Goal: Task Accomplishment & Management: Complete application form

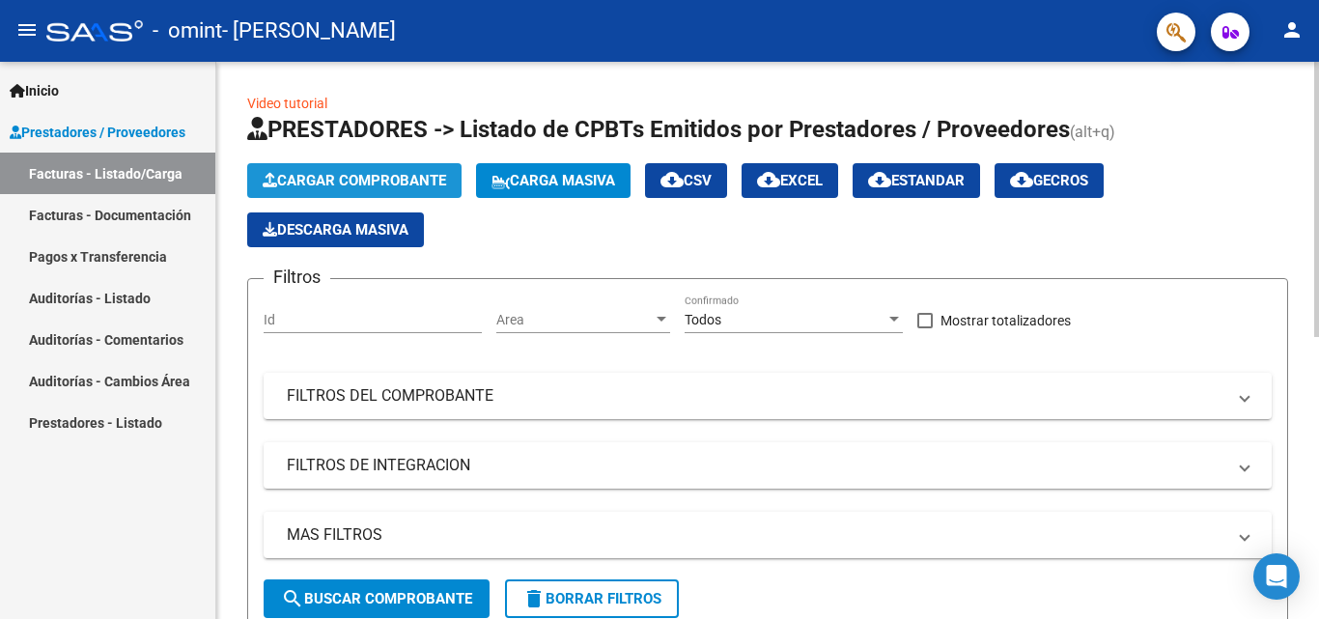
click at [399, 177] on span "Cargar Comprobante" at bounding box center [355, 180] width 184 height 17
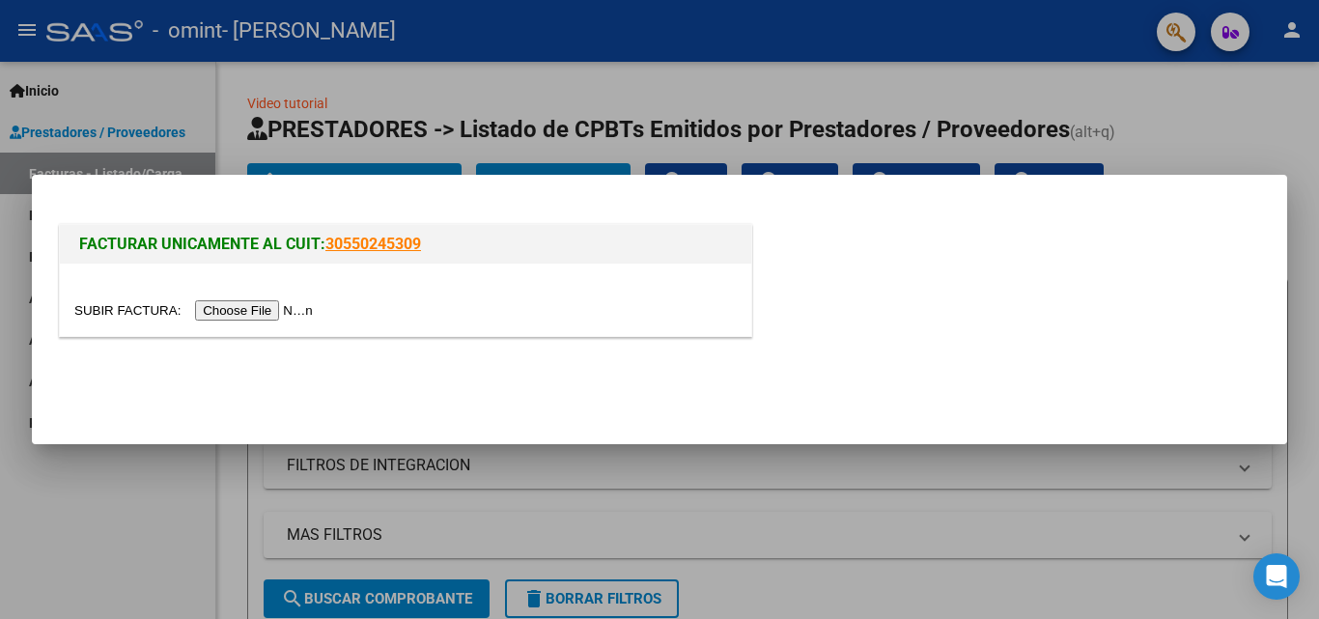
click at [255, 316] on input "file" at bounding box center [196, 310] width 244 height 20
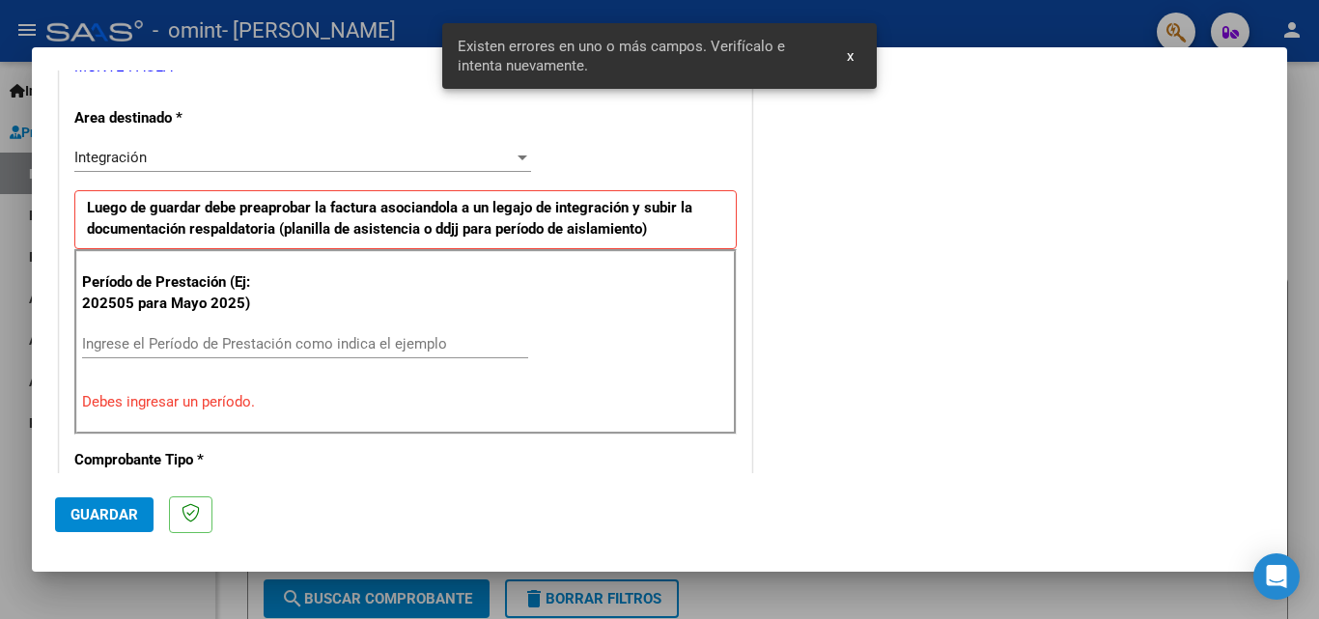
scroll to position [483, 0]
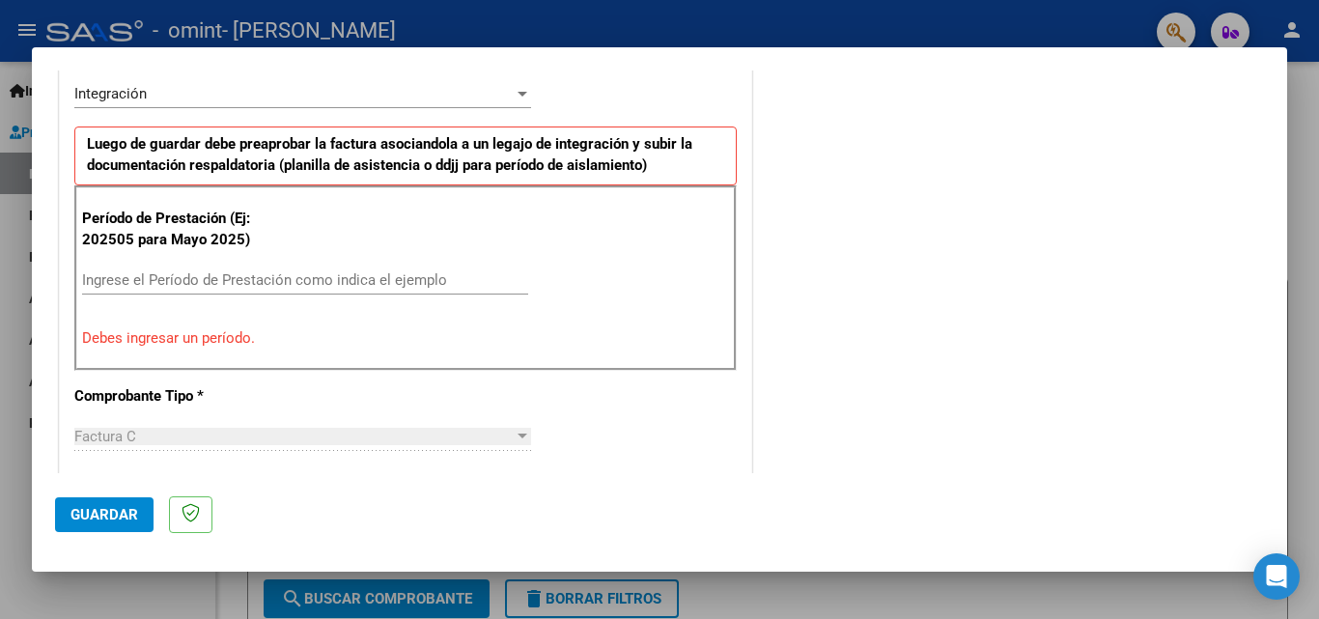
click at [205, 274] on input "Ingrese el Período de Prestación como indica el ejemplo" at bounding box center [305, 279] width 446 height 17
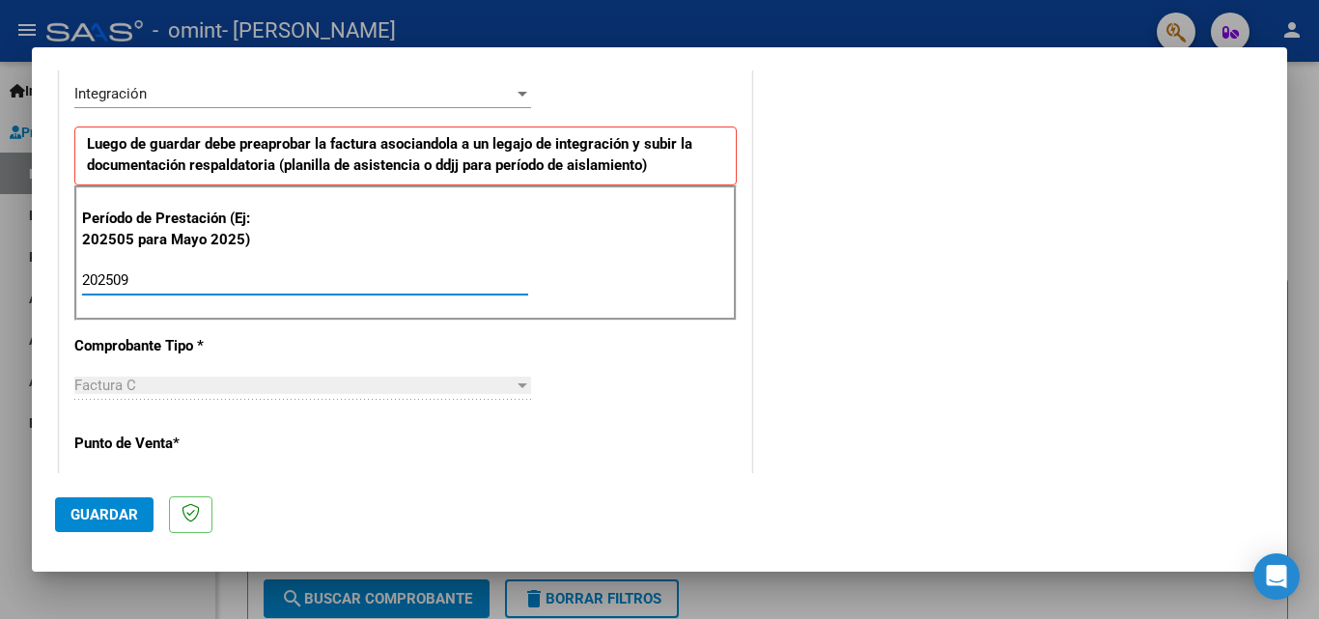
type input "202509"
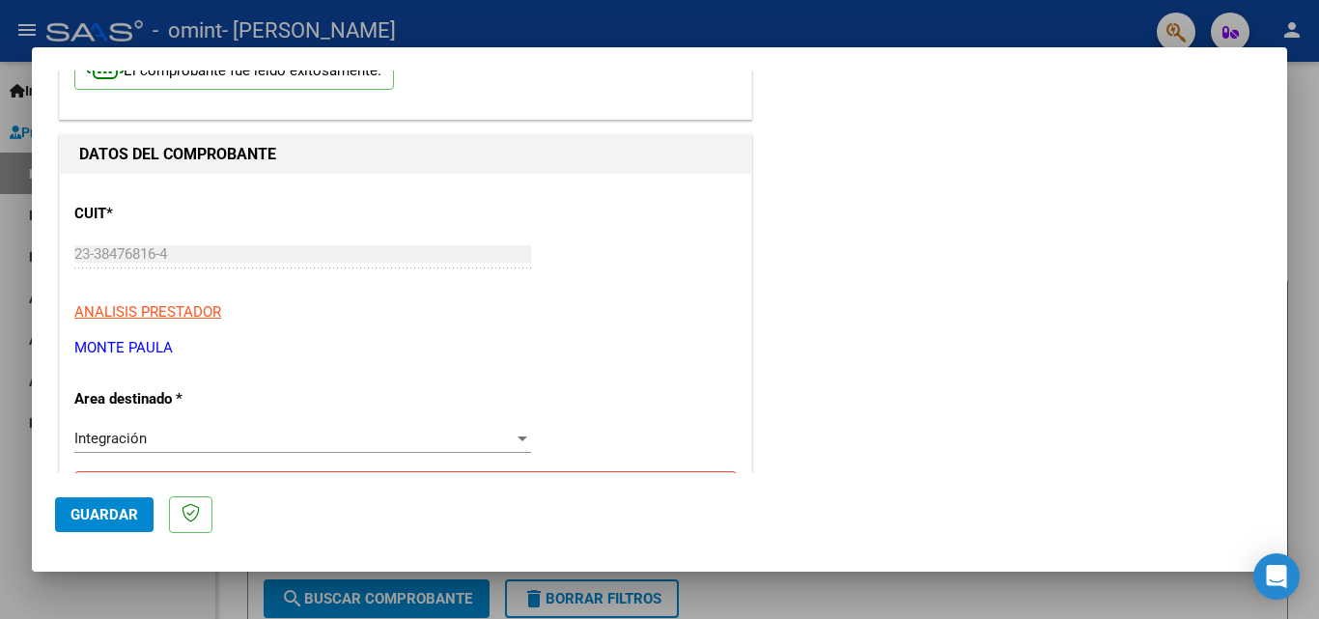
scroll to position [0, 0]
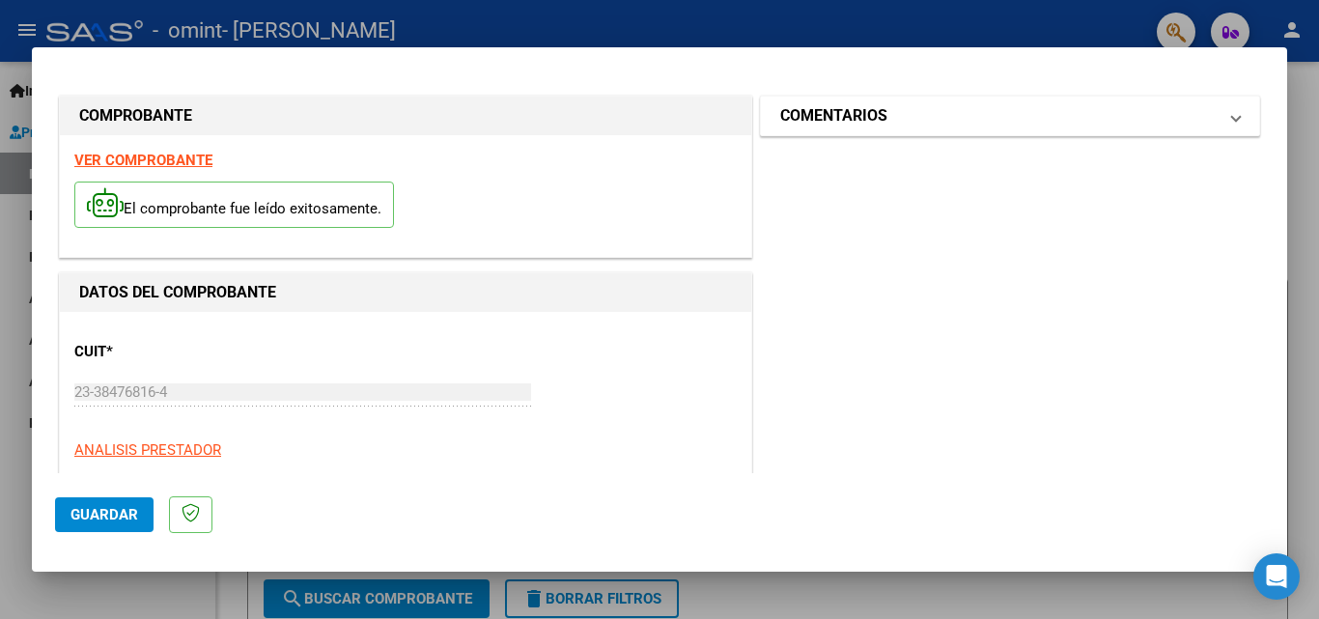
click at [1215, 117] on span "COMENTARIOS" at bounding box center [1006, 115] width 452 height 23
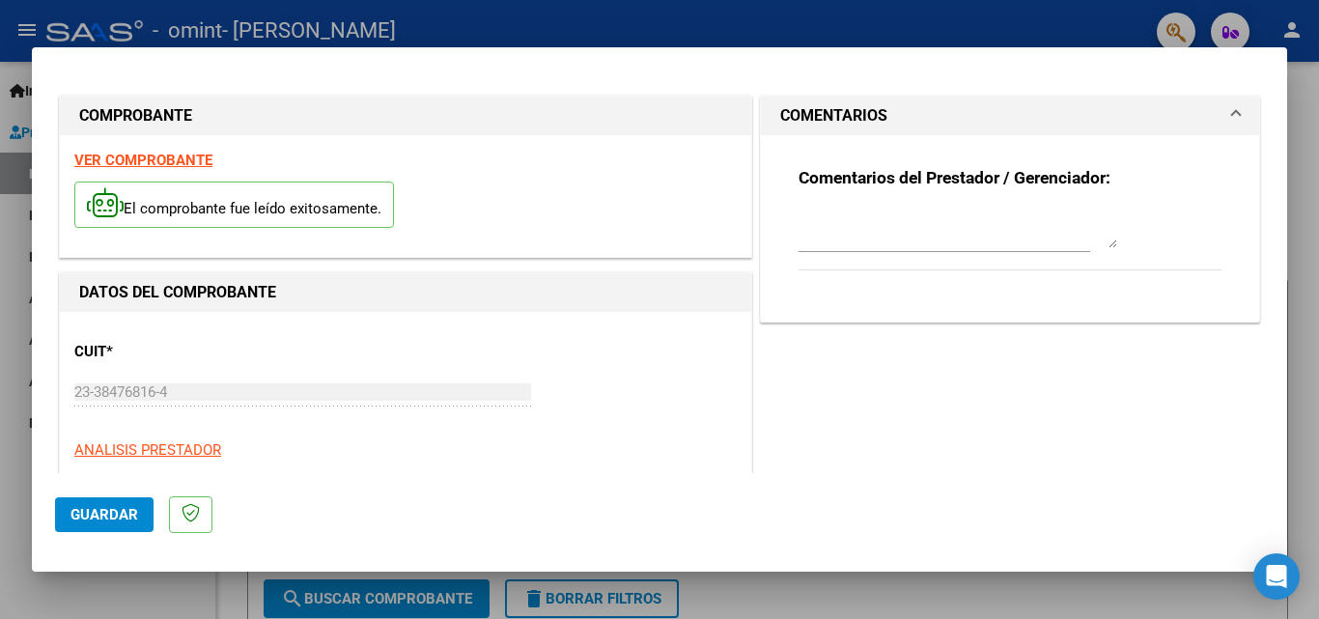
click at [1226, 120] on mat-expansion-panel-header "COMENTARIOS" at bounding box center [1010, 116] width 498 height 39
click at [128, 516] on span "Guardar" at bounding box center [105, 514] width 68 height 17
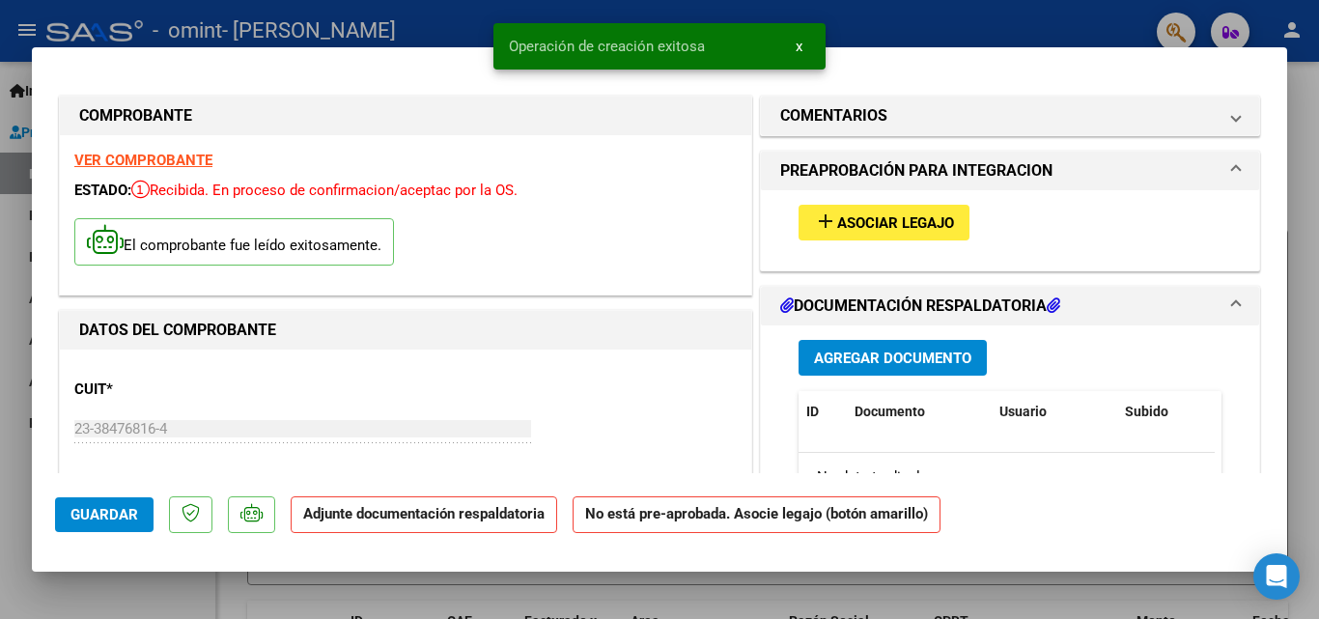
click at [825, 216] on mat-icon "add" at bounding box center [825, 221] width 23 height 23
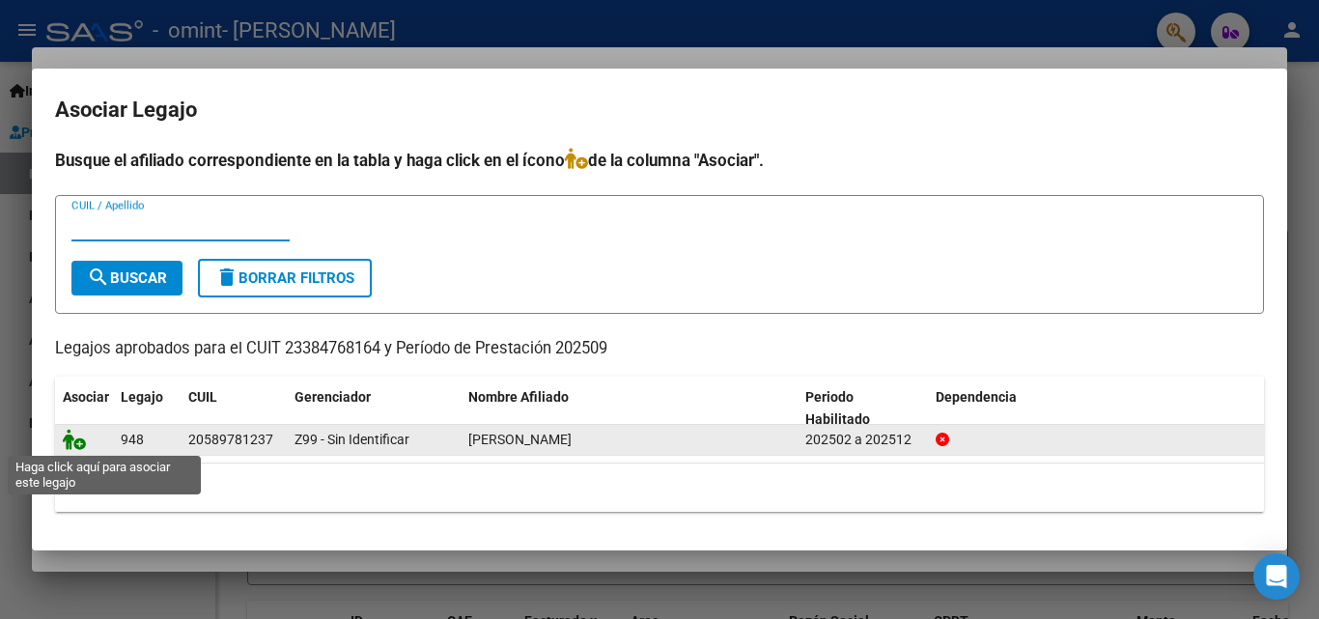
click at [80, 441] on icon at bounding box center [74, 439] width 23 height 21
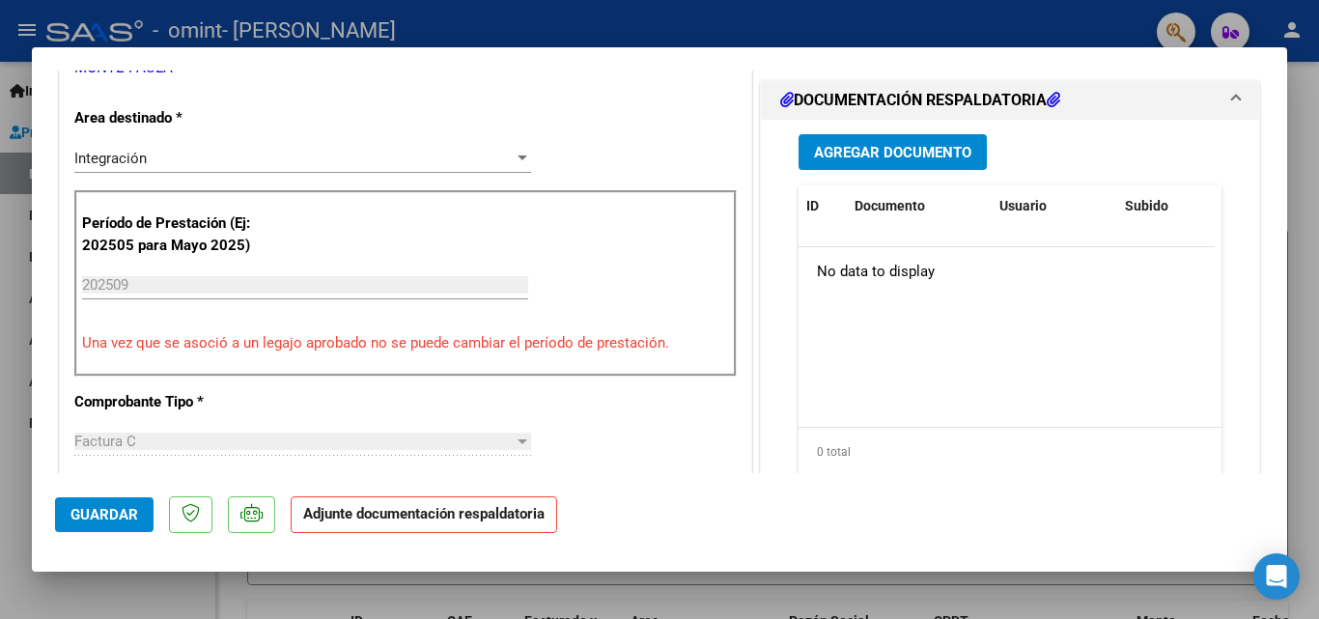
scroll to position [483, 0]
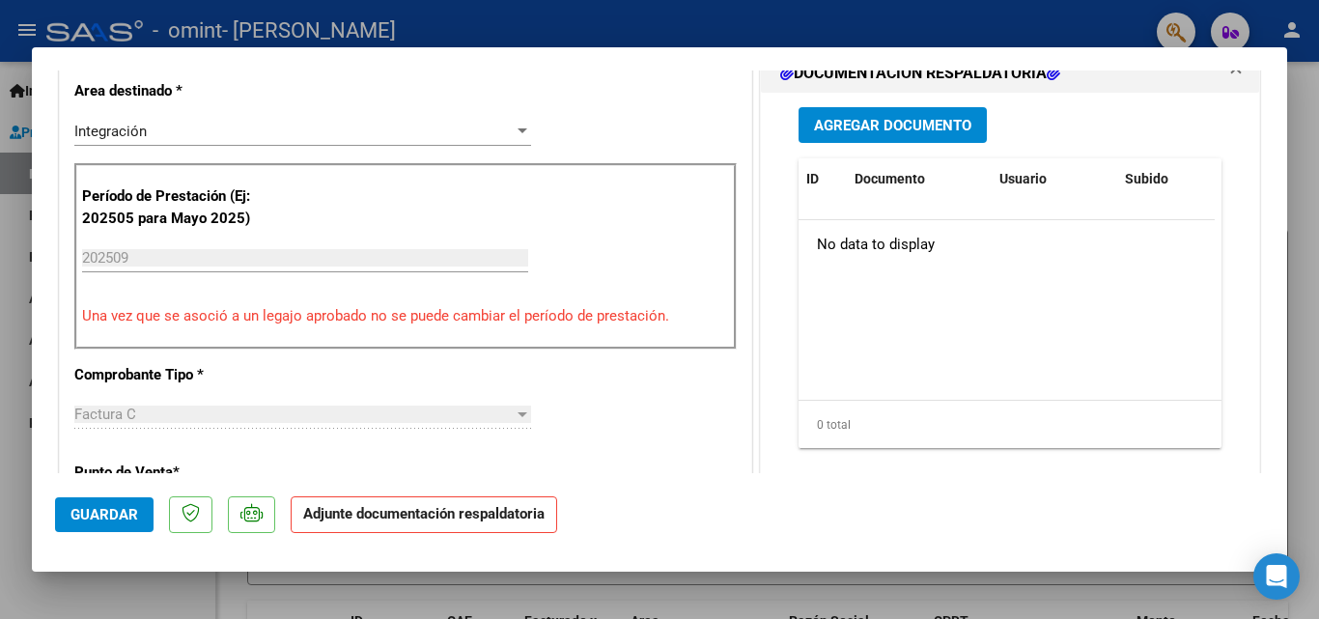
click at [887, 127] on span "Agregar Documento" at bounding box center [892, 125] width 157 height 17
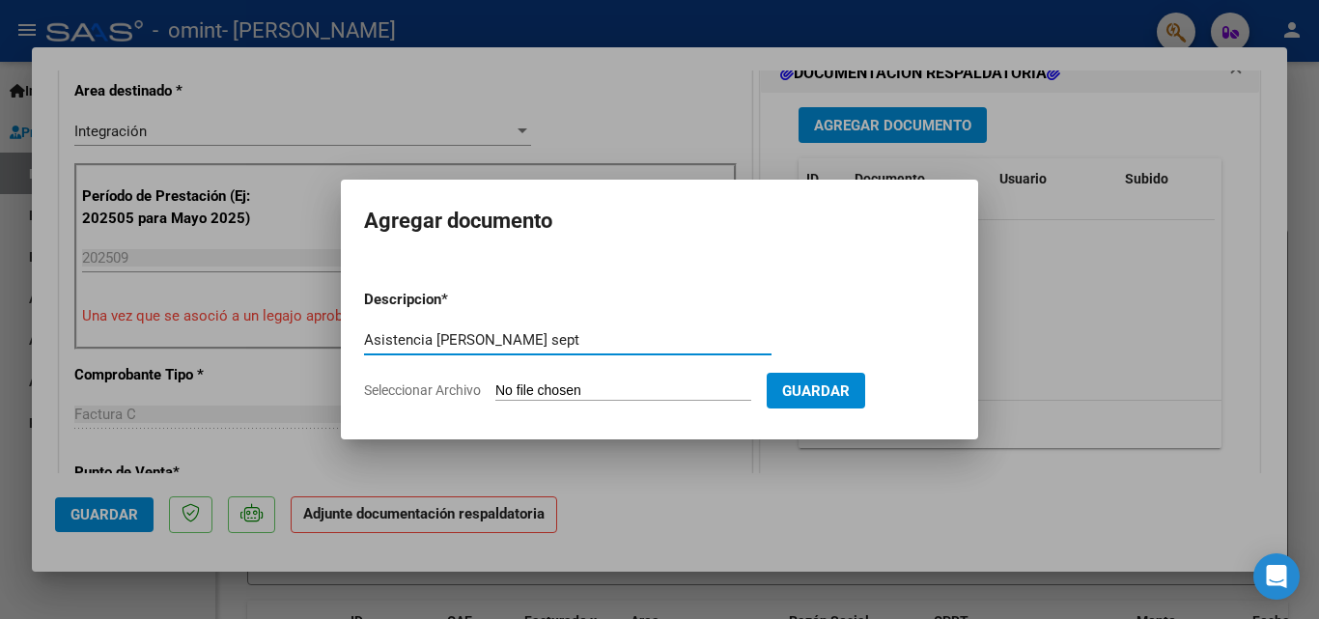
type input "Asistencia [PERSON_NAME] sept"
click at [558, 387] on input "Seleccionar Archivo" at bounding box center [623, 391] width 256 height 18
type input "C:\fakepath\[DATE].pdf"
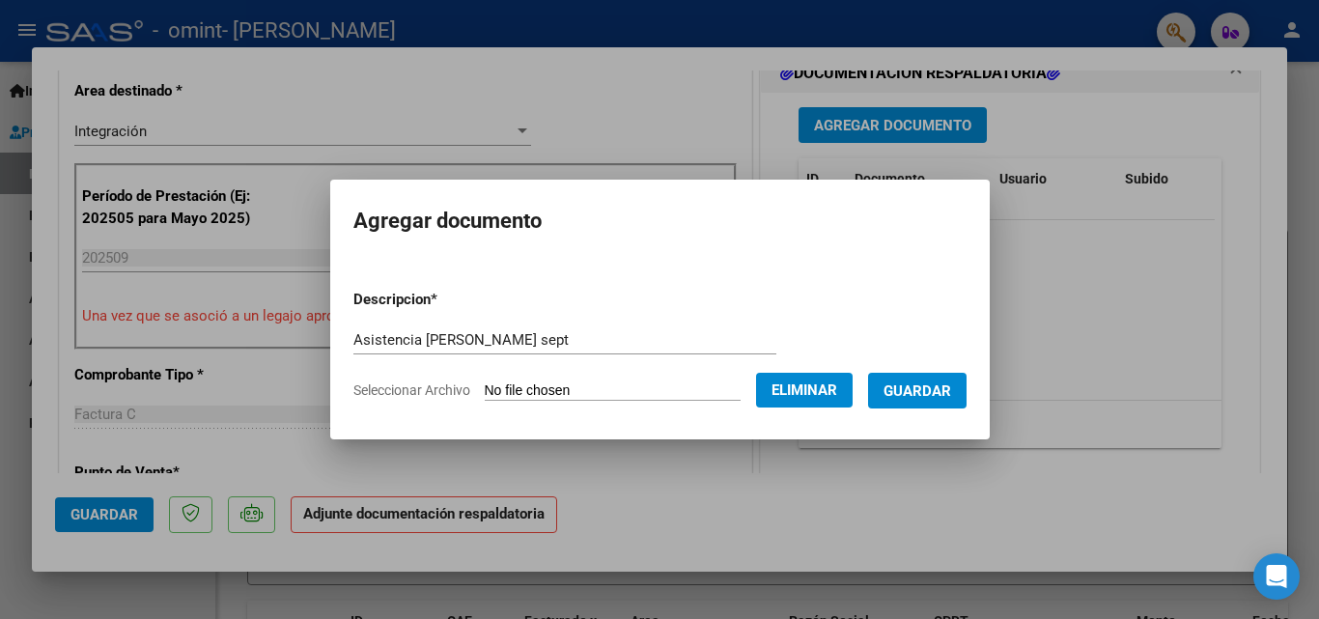
click at [924, 390] on span "Guardar" at bounding box center [918, 390] width 68 height 17
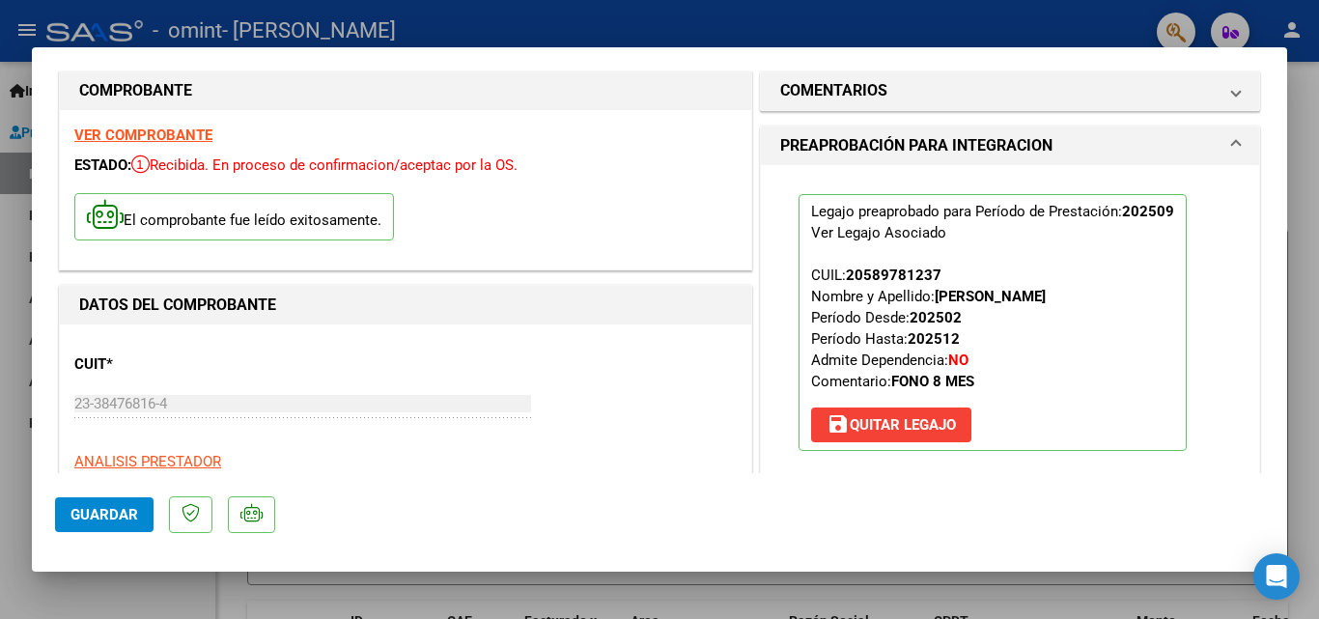
scroll to position [0, 0]
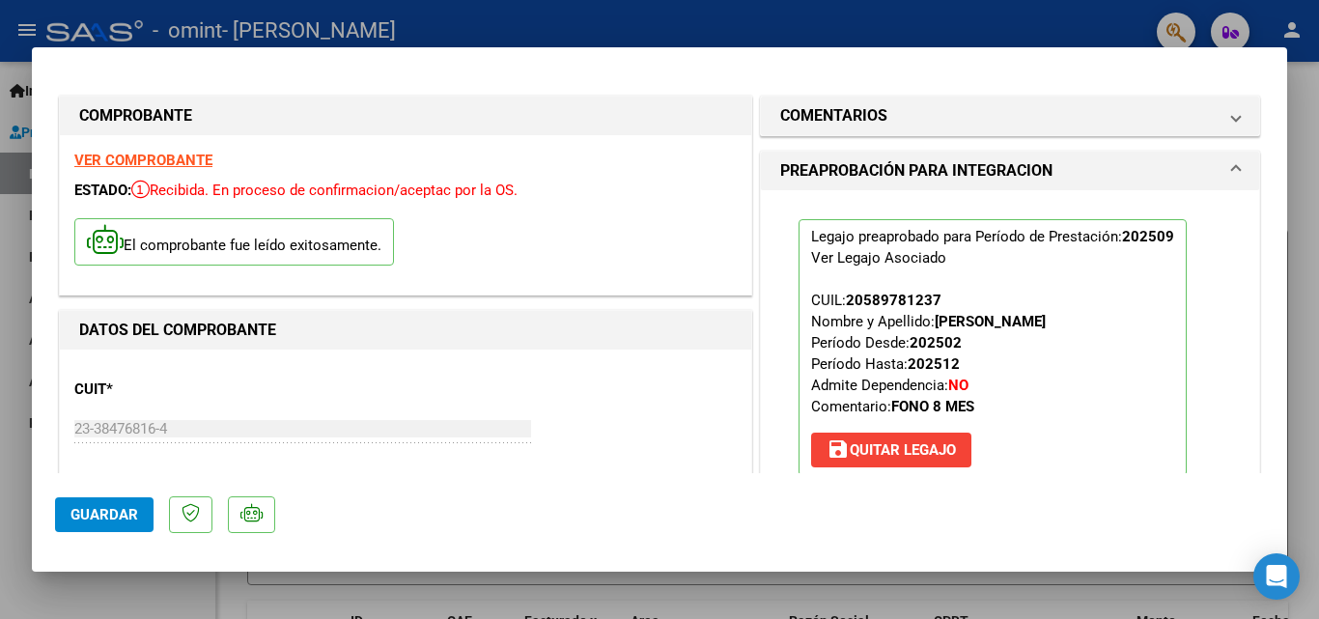
click at [113, 509] on span "Guardar" at bounding box center [105, 514] width 68 height 17
click at [0, 220] on div at bounding box center [659, 309] width 1319 height 619
type input "$ 0,00"
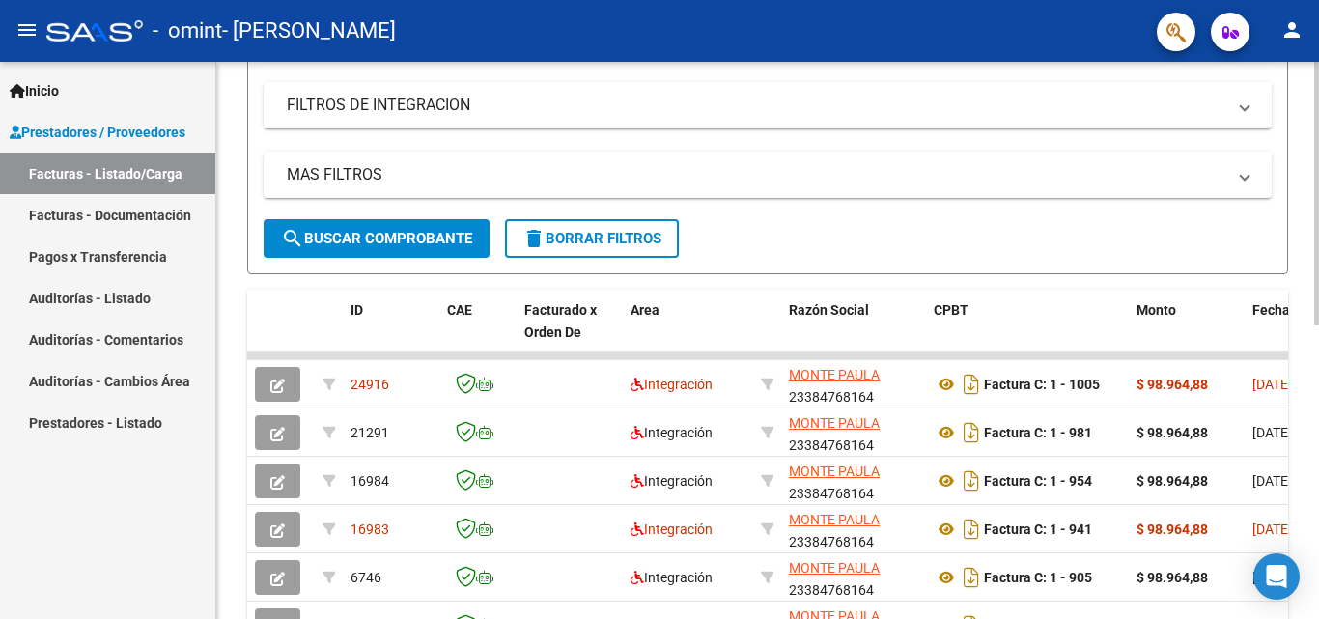
scroll to position [386, 0]
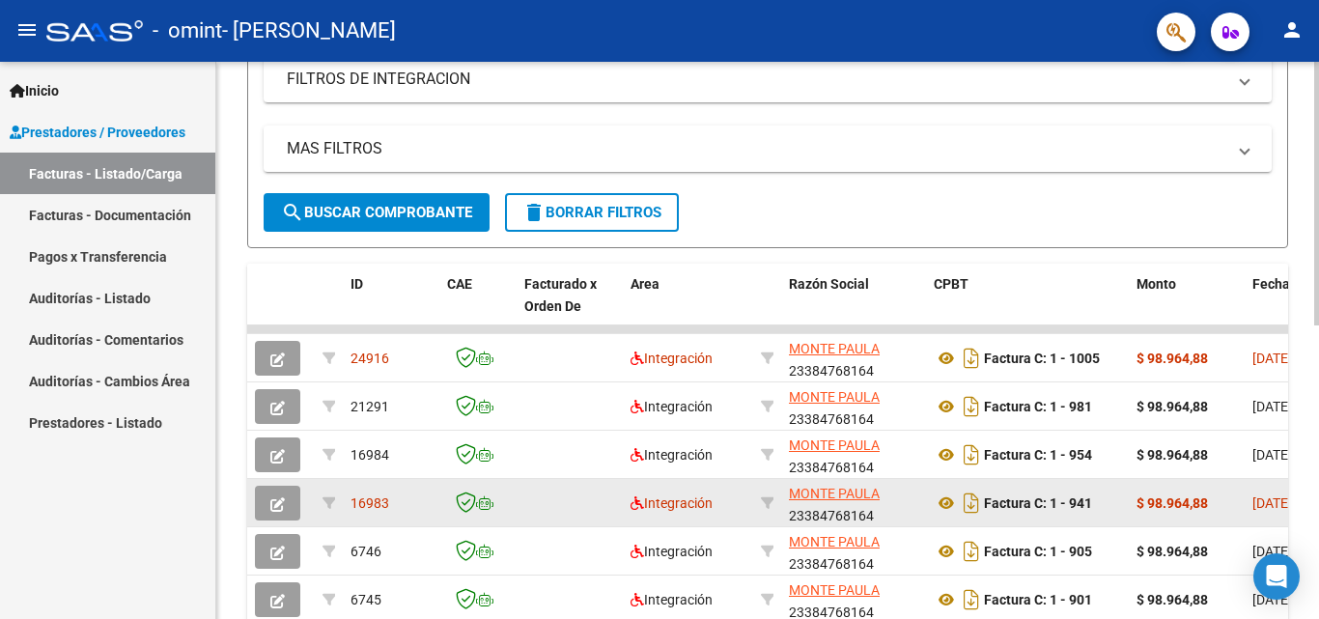
click at [1175, 503] on strong "$ 98.964,88" at bounding box center [1172, 502] width 71 height 15
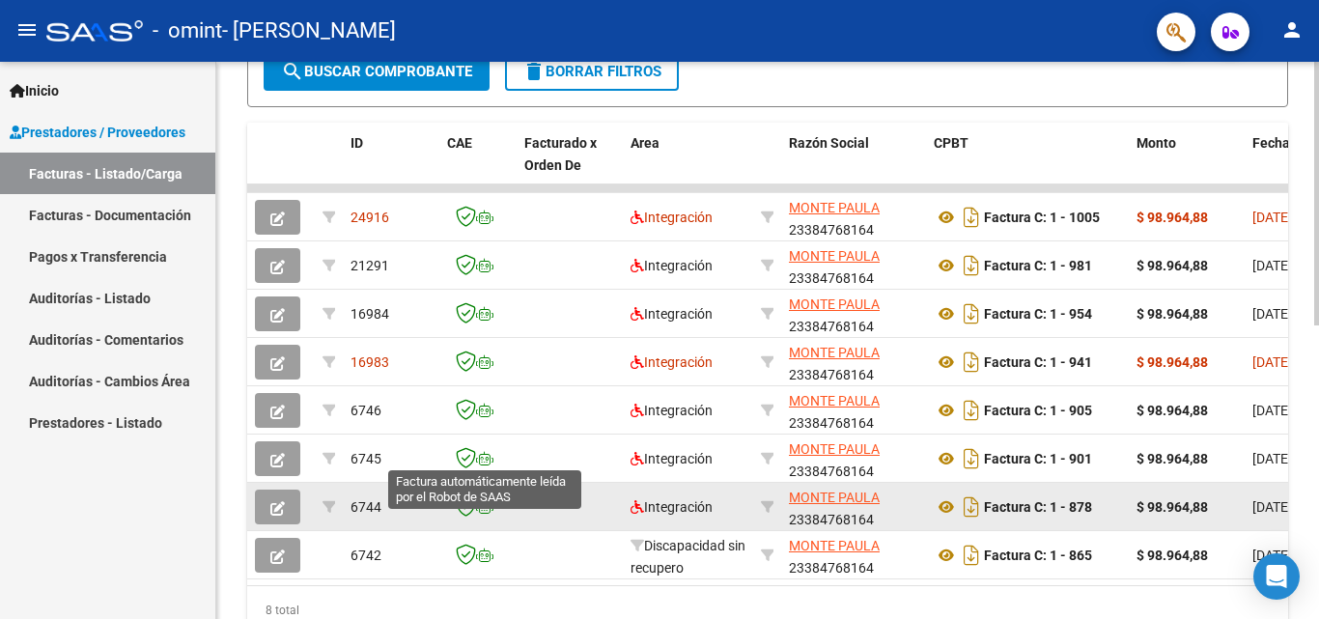
scroll to position [483, 0]
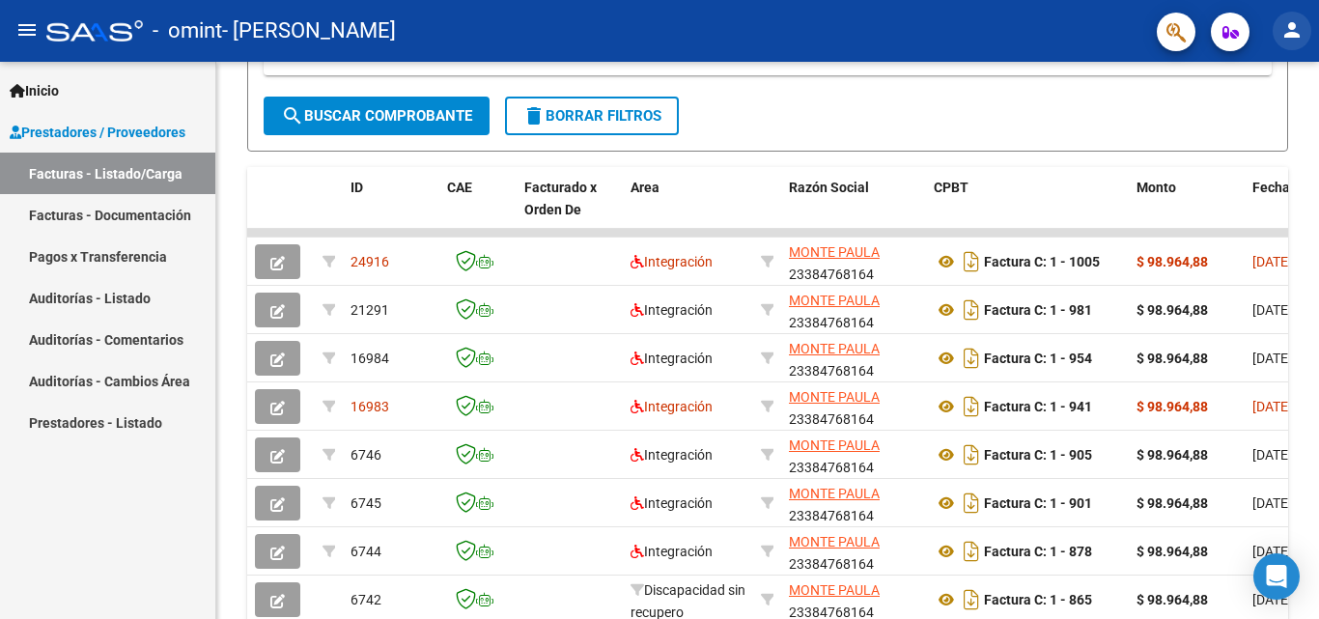
click at [1285, 41] on mat-icon "person" at bounding box center [1292, 29] width 23 height 23
click at [1285, 41] on div at bounding box center [659, 309] width 1319 height 619
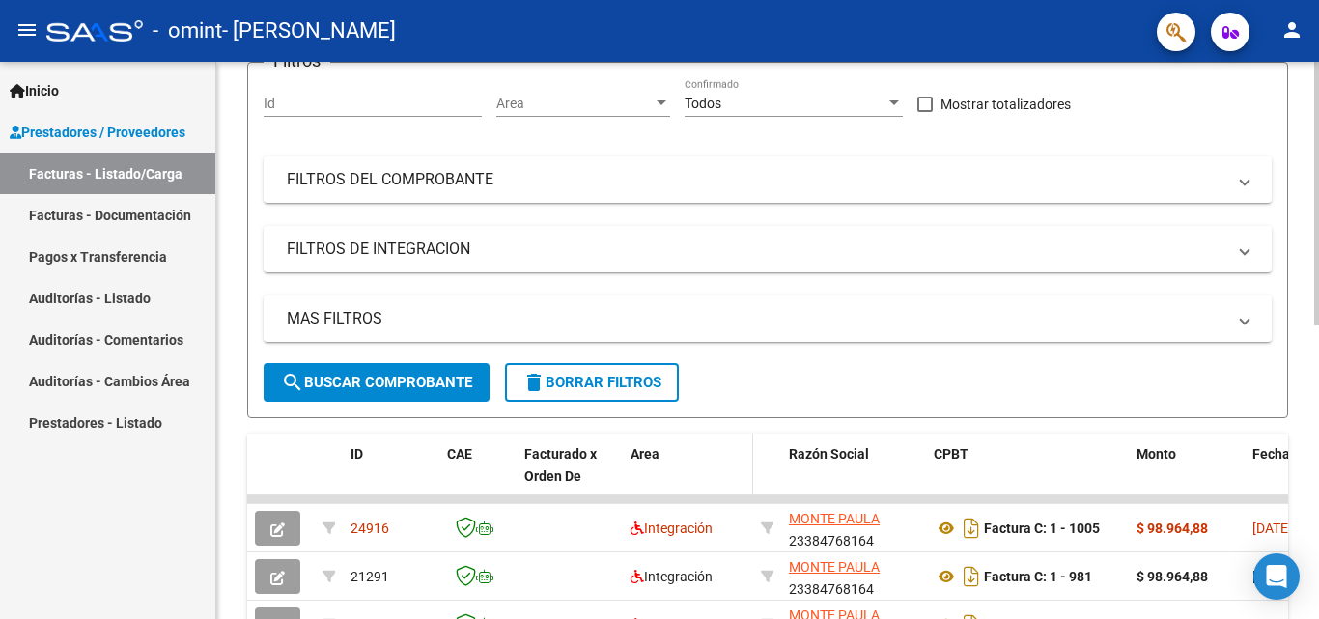
scroll to position [0, 0]
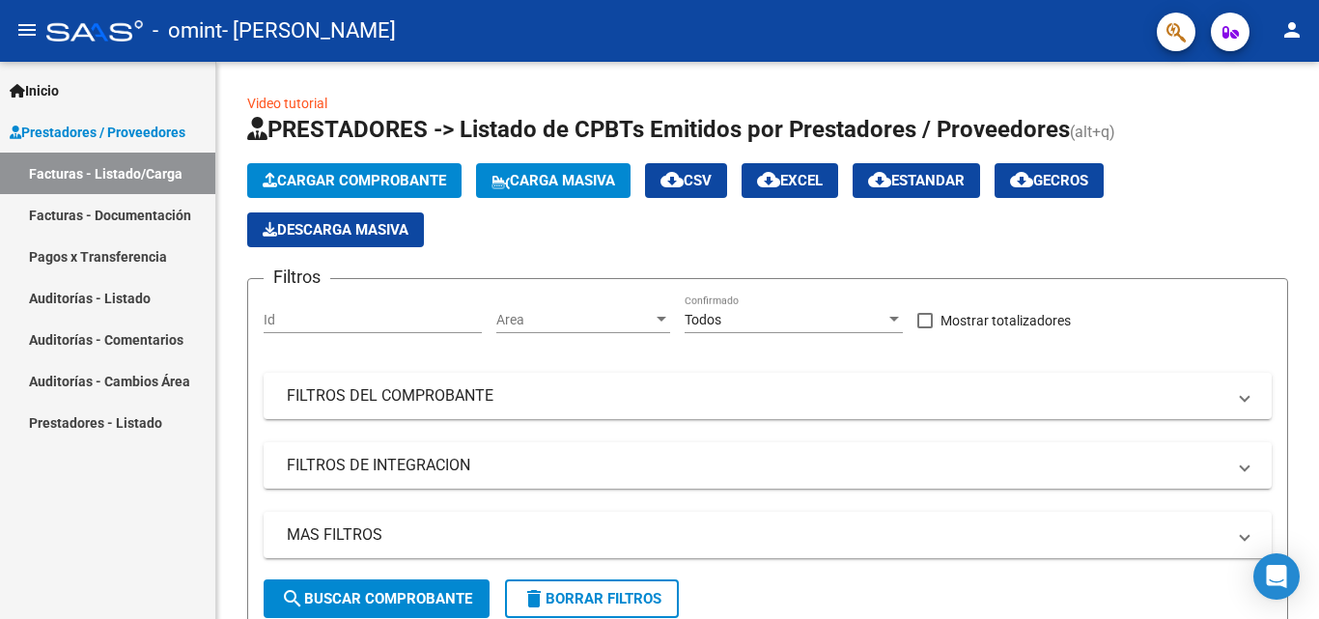
click at [97, 337] on link "Auditorías - Comentarios" at bounding box center [107, 340] width 215 height 42
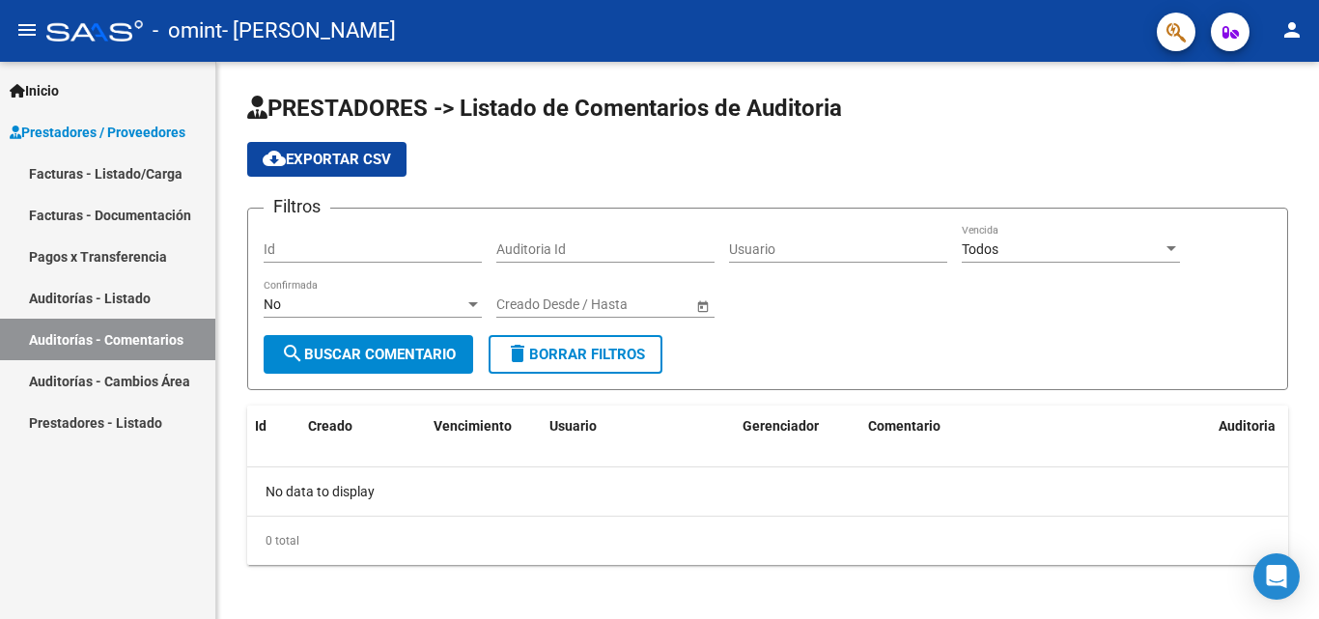
click at [103, 169] on link "Facturas - Listado/Carga" at bounding box center [107, 174] width 215 height 42
